Goal: Task Accomplishment & Management: Use online tool/utility

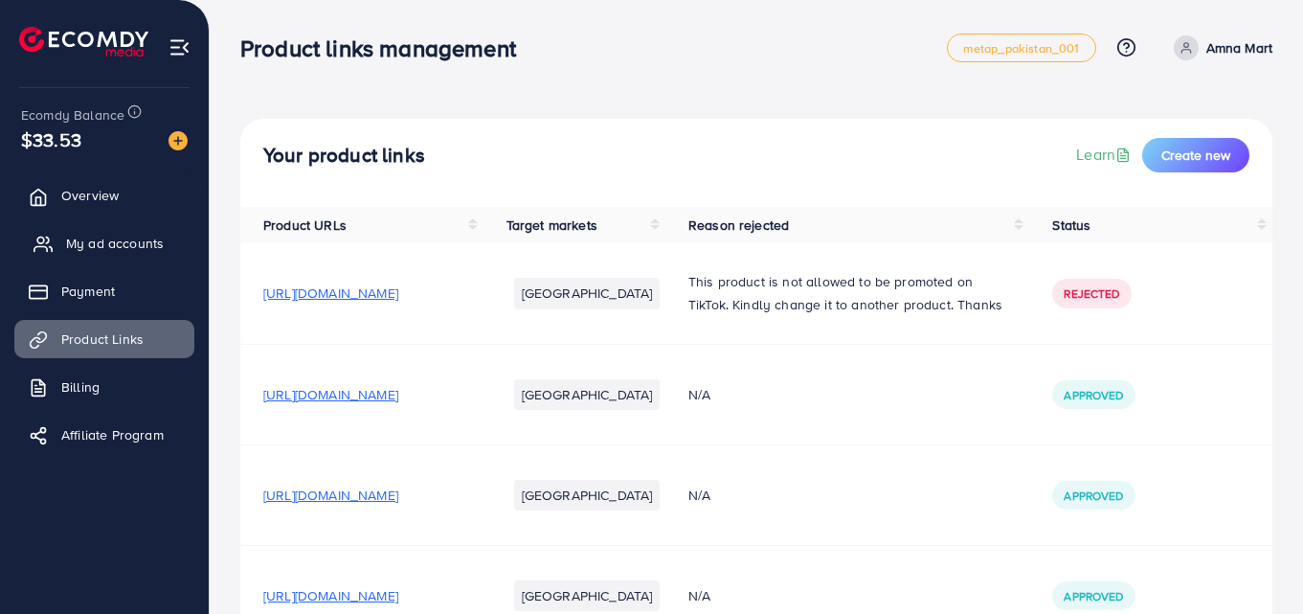
click at [98, 237] on span "My ad accounts" at bounding box center [115, 243] width 98 height 19
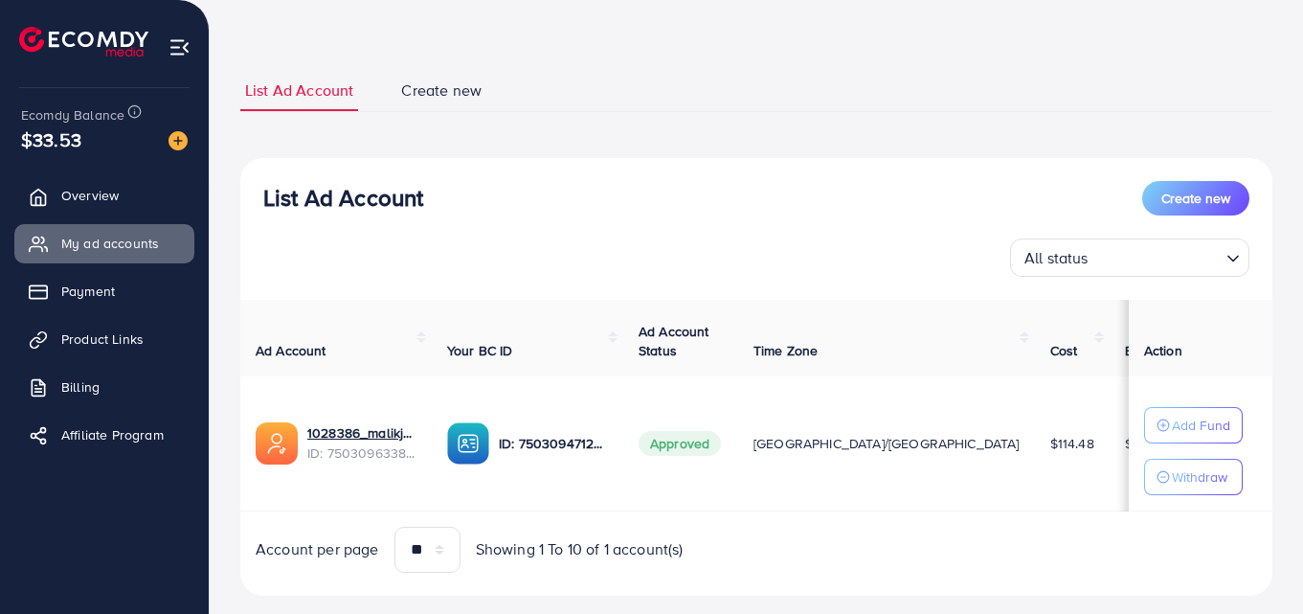
scroll to position [112, 0]
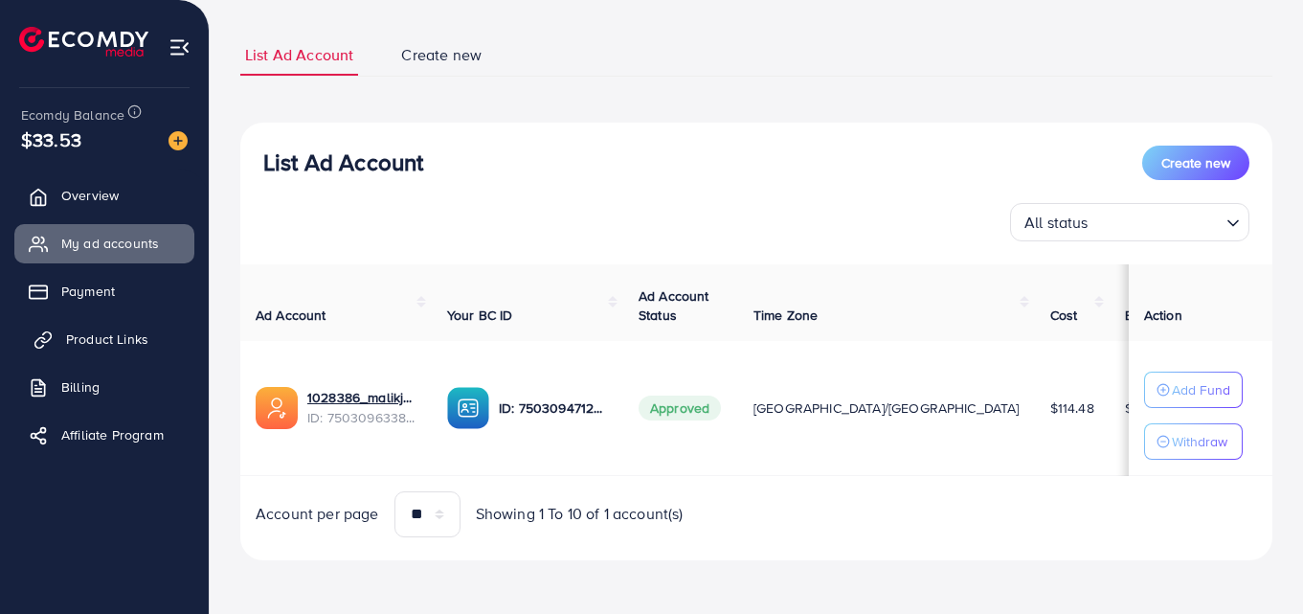
click at [107, 343] on span "Product Links" at bounding box center [107, 338] width 82 height 19
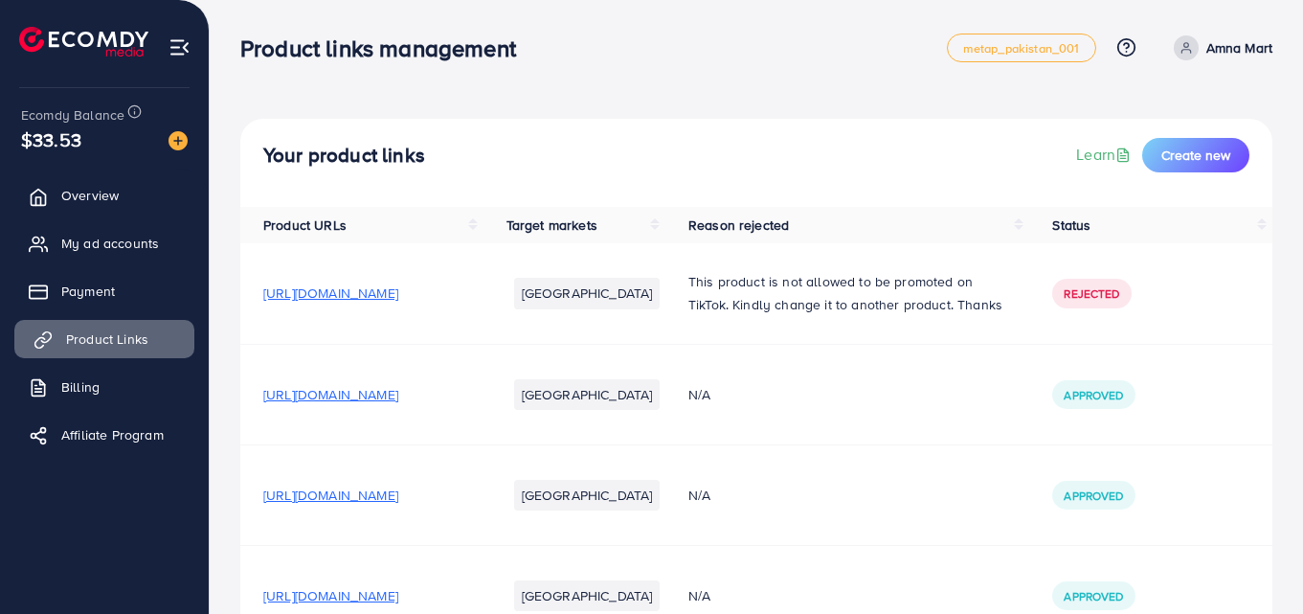
click at [107, 343] on span "Product Links" at bounding box center [107, 338] width 82 height 19
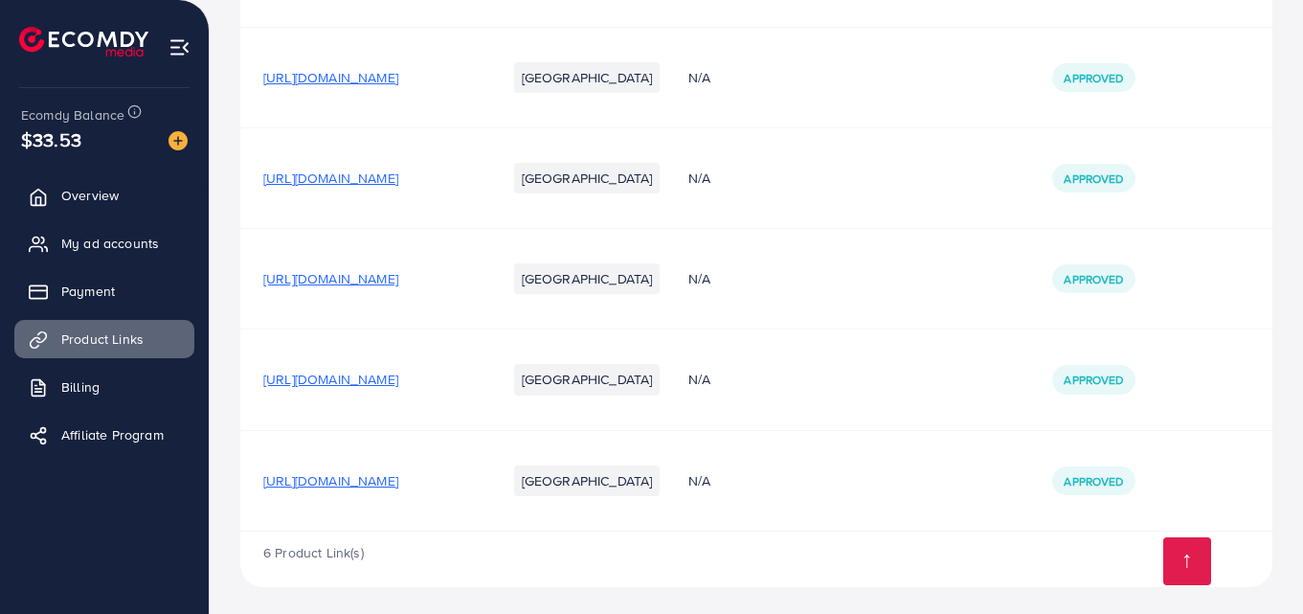
scroll to position [363, 0]
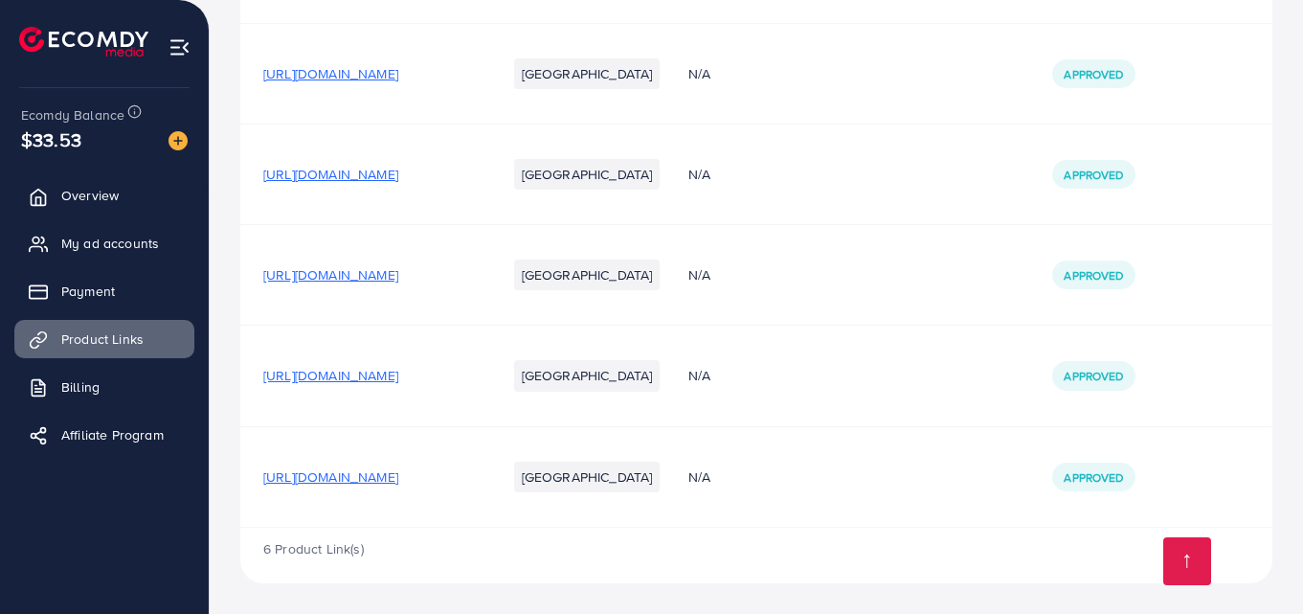
click at [398, 477] on span "[URL][DOMAIN_NAME]" at bounding box center [330, 476] width 135 height 19
click at [395, 474] on span "[URL][DOMAIN_NAME]" at bounding box center [330, 476] width 135 height 19
